Goal: Information Seeking & Learning: Understand process/instructions

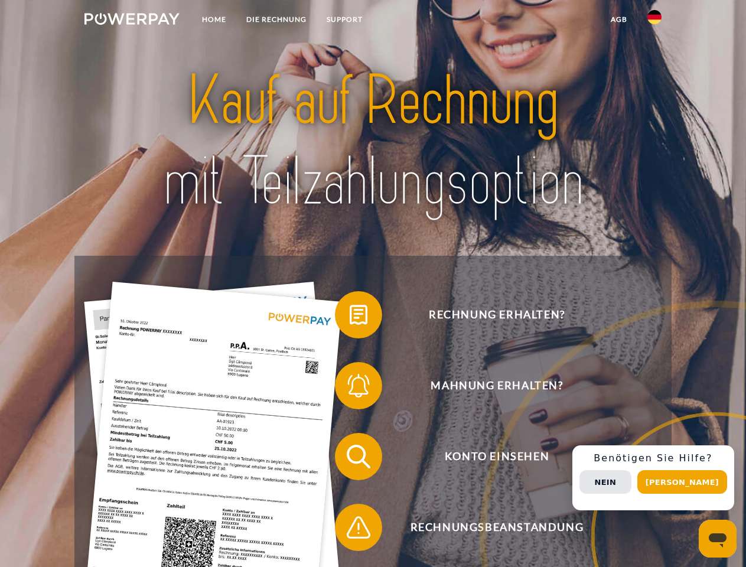
click at [132, 21] on img at bounding box center [132, 19] width 95 height 12
click at [655, 21] on img at bounding box center [655, 17] width 14 height 14
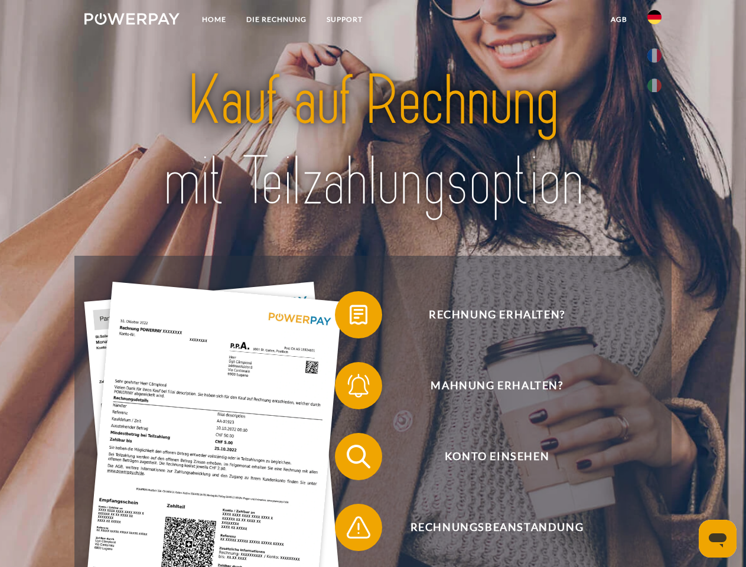
click at [619, 20] on link "agb" at bounding box center [619, 19] width 37 height 21
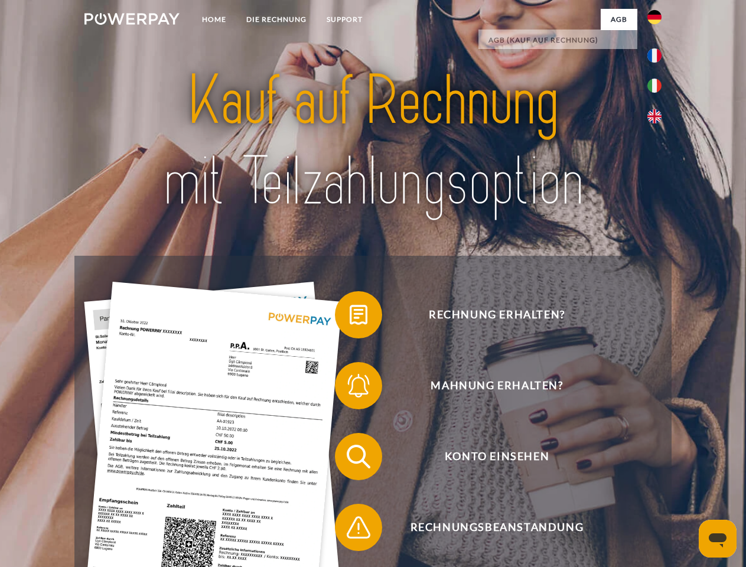
click at [350, 317] on span at bounding box center [340, 314] width 59 height 59
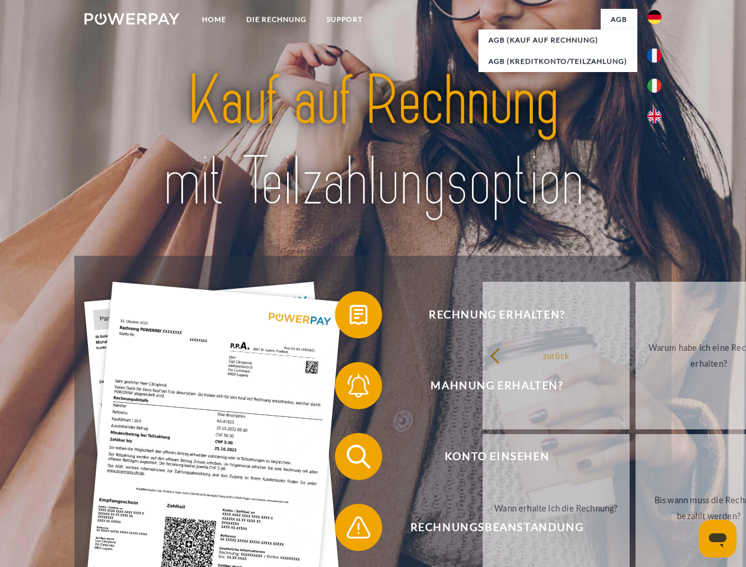
click at [350, 388] on div "Rechnung erhalten? Mahnung erhalten? Konto einsehen" at bounding box center [372, 492] width 597 height 473
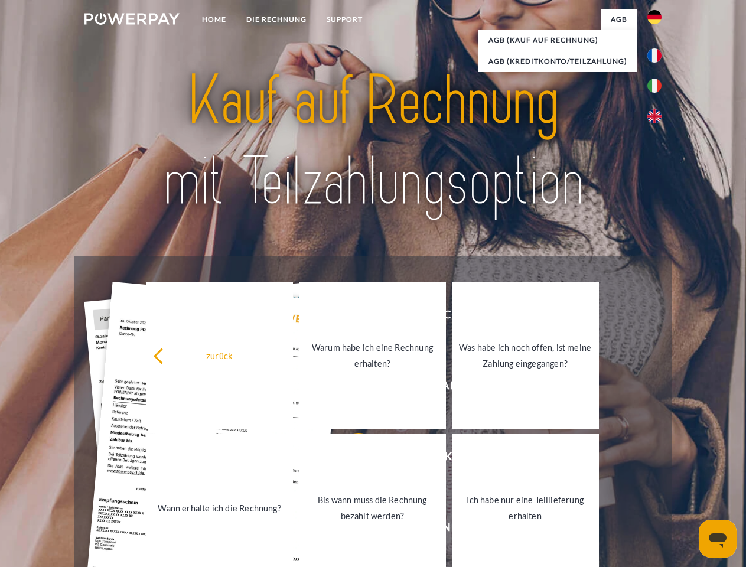
click at [350, 459] on link "Bis wann muss die Rechnung bezahlt werden?" at bounding box center [372, 508] width 147 height 148
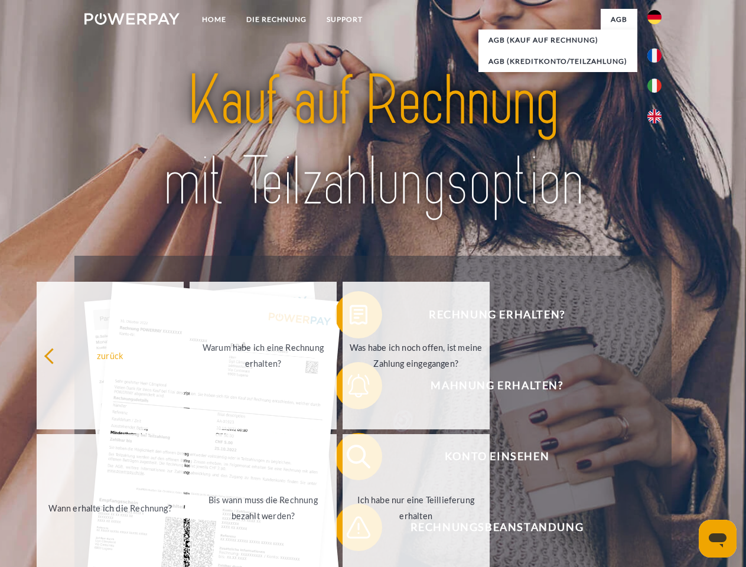
click at [350, 530] on span at bounding box center [340, 527] width 59 height 59
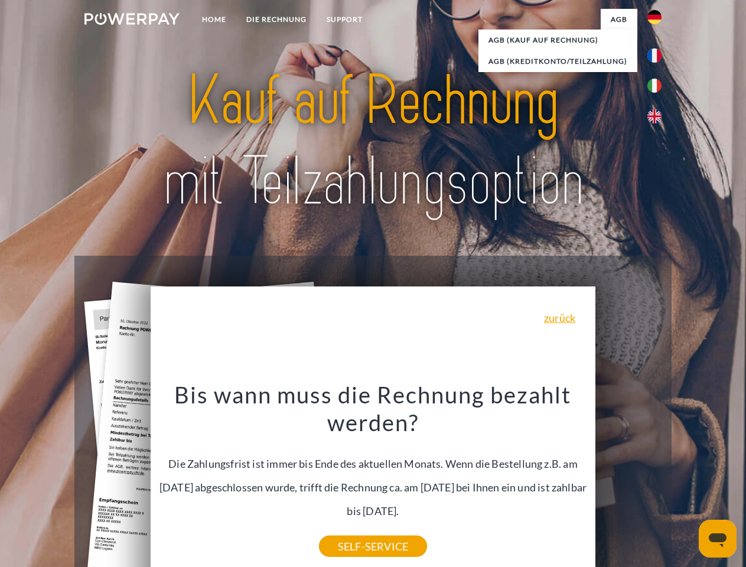
click at [658, 478] on div "Rechnung erhalten? Mahnung erhalten? Konto einsehen" at bounding box center [372, 492] width 597 height 473
click at [629, 480] on span "Konto einsehen" at bounding box center [497, 456] width 290 height 47
click at [687, 482] on header "Home DIE RECHNUNG SUPPORT" at bounding box center [373, 408] width 746 height 816
